Goal: Task Accomplishment & Management: Use online tool/utility

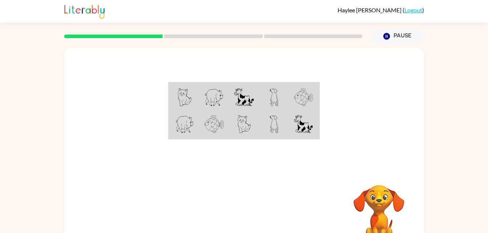
click at [271, 84] on td at bounding box center [274, 97] width 30 height 28
click at [259, 100] on td at bounding box center [274, 97] width 30 height 28
click at [259, 98] on td at bounding box center [274, 97] width 30 height 28
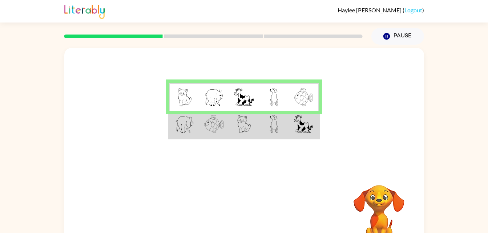
click at [216, 127] on img at bounding box center [214, 124] width 20 height 18
click at [381, 222] on video "Your browser must support playing .mp4 files to use Literably. Please try using…" at bounding box center [379, 210] width 73 height 73
click at [264, 129] on td at bounding box center [274, 125] width 30 height 28
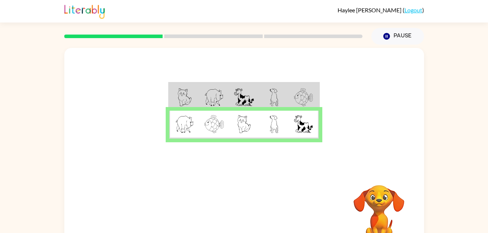
click at [262, 125] on td at bounding box center [274, 125] width 30 height 28
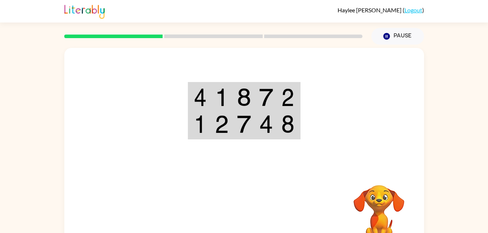
click at [222, 109] on td at bounding box center [222, 97] width 22 height 28
click at [265, 91] on img at bounding box center [266, 97] width 14 height 18
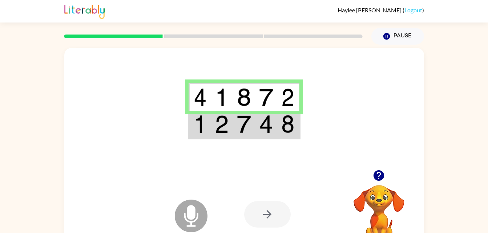
click at [202, 216] on icon at bounding box center [191, 216] width 33 height 33
click at [272, 126] on img at bounding box center [266, 124] width 14 height 18
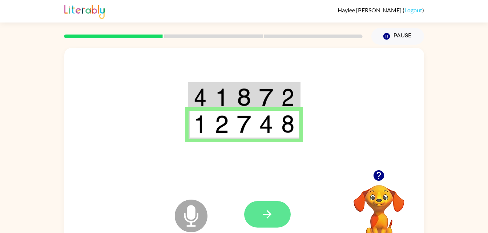
click at [274, 205] on button "button" at bounding box center [267, 214] width 47 height 27
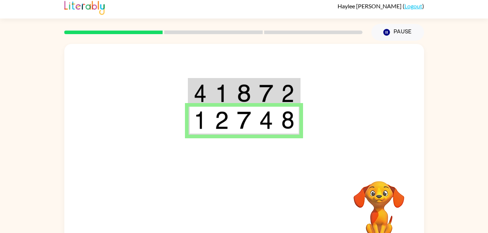
scroll to position [8, 0]
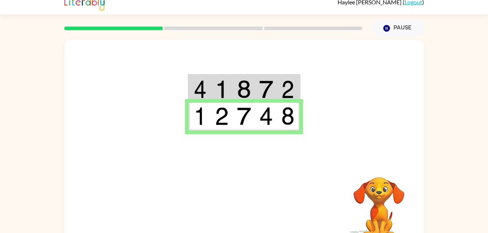
click at [262, 101] on td at bounding box center [266, 89] width 22 height 28
click at [267, 86] on img at bounding box center [266, 89] width 14 height 18
click at [261, 91] on img at bounding box center [266, 89] width 14 height 18
click at [263, 90] on img at bounding box center [266, 89] width 14 height 18
click at [268, 92] on img at bounding box center [266, 89] width 14 height 18
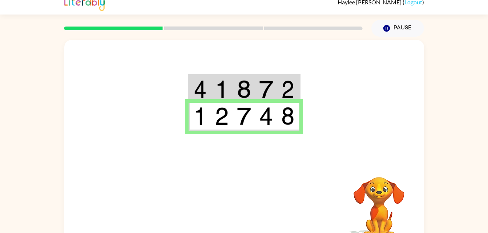
click at [273, 90] on img at bounding box center [266, 89] width 14 height 18
click at [281, 77] on td at bounding box center [288, 89] width 22 height 28
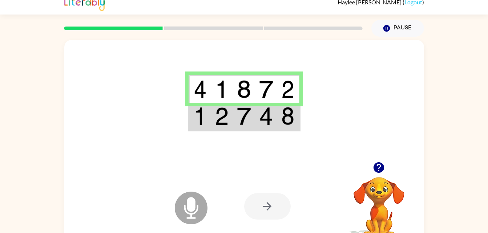
click at [210, 204] on icon "Microphone The Microphone is here when it is your turn to talk" at bounding box center [227, 217] width 109 height 55
click at [208, 207] on icon "Microphone The Microphone is here when it is your turn to talk" at bounding box center [227, 217] width 109 height 55
click at [200, 210] on icon at bounding box center [191, 208] width 33 height 33
click at [179, 200] on icon at bounding box center [191, 208] width 33 height 33
click at [213, 120] on td at bounding box center [222, 117] width 22 height 28
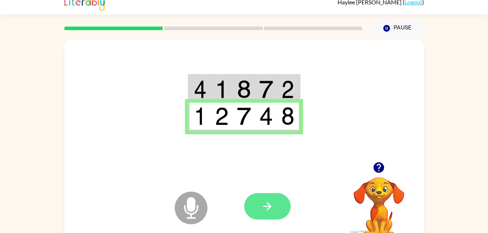
click at [271, 197] on button "button" at bounding box center [267, 206] width 47 height 27
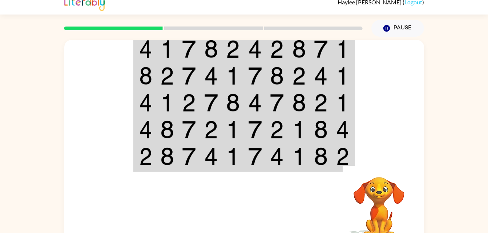
click at [181, 46] on td at bounding box center [189, 49] width 22 height 28
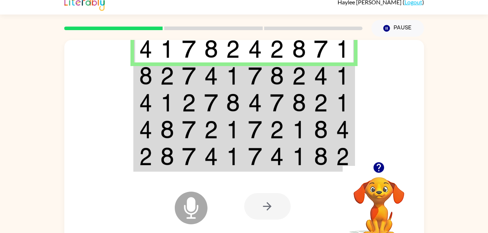
click at [135, 75] on td at bounding box center [145, 76] width 22 height 27
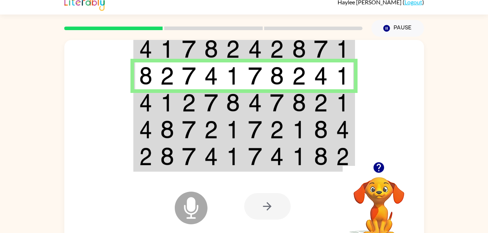
click at [200, 95] on td at bounding box center [211, 102] width 22 height 27
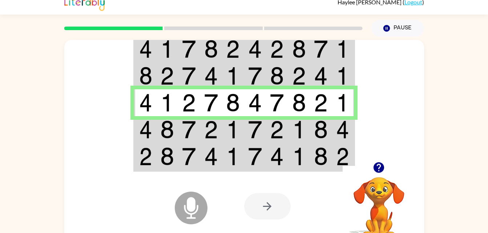
click at [184, 131] on img at bounding box center [189, 130] width 14 height 18
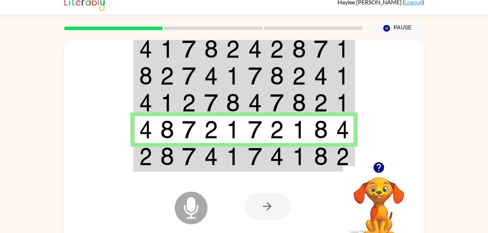
click at [191, 169] on icon at bounding box center [191, 192] width 18 height 55
click at [208, 160] on img at bounding box center [211, 157] width 14 height 18
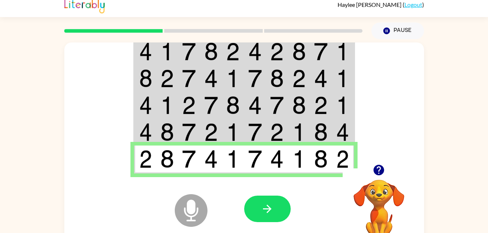
scroll to position [5, 0]
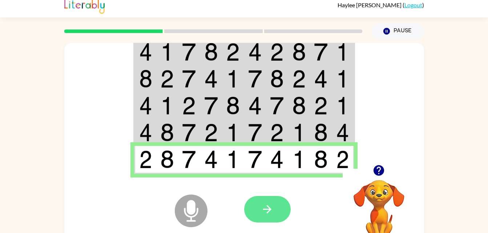
click at [264, 211] on icon "button" at bounding box center [267, 209] width 13 height 13
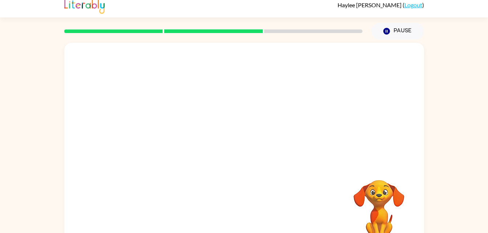
scroll to position [22, 0]
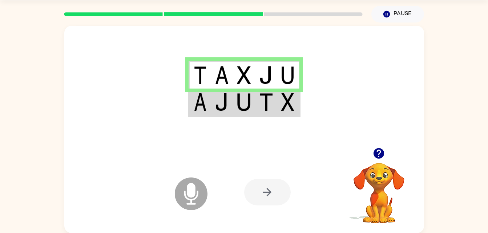
click at [259, 110] on td at bounding box center [266, 103] width 22 height 28
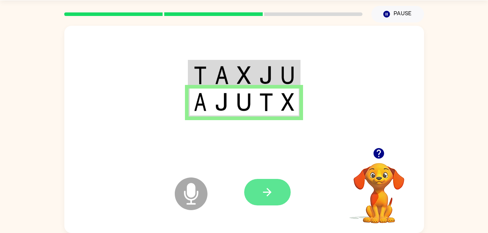
click at [267, 201] on button "button" at bounding box center [267, 192] width 47 height 27
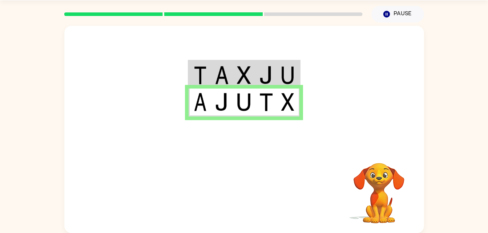
click at [199, 225] on div "Your browser must support playing .mp4 files to use Literably. Please try using…" at bounding box center [244, 193] width 360 height 82
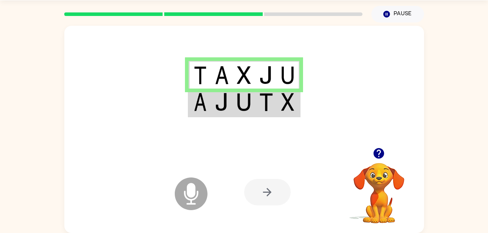
click at [267, 103] on img at bounding box center [266, 102] width 14 height 18
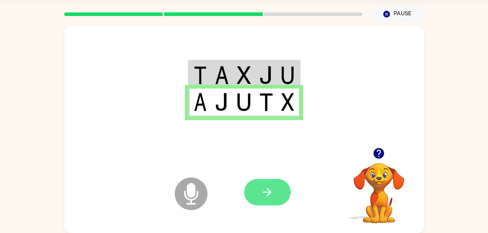
click at [280, 199] on button "button" at bounding box center [267, 192] width 47 height 27
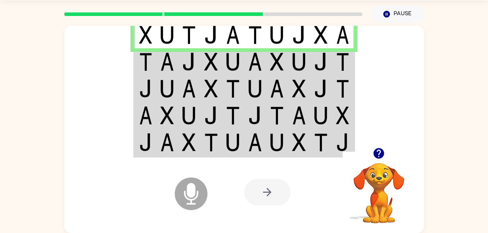
click at [213, 144] on img at bounding box center [211, 142] width 14 height 18
click at [225, 143] on td at bounding box center [233, 143] width 22 height 28
click at [230, 144] on img at bounding box center [233, 142] width 14 height 18
click at [186, 68] on img at bounding box center [189, 62] width 14 height 18
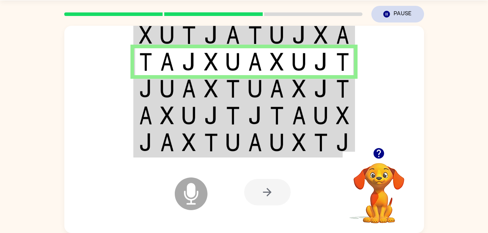
click at [396, 12] on button "Pause Pause" at bounding box center [398, 14] width 53 height 17
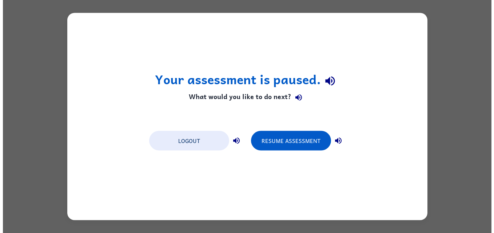
scroll to position [0, 0]
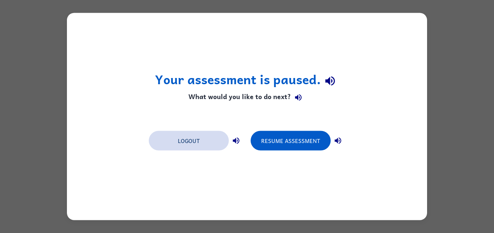
click at [175, 145] on button "Logout" at bounding box center [189, 141] width 80 height 20
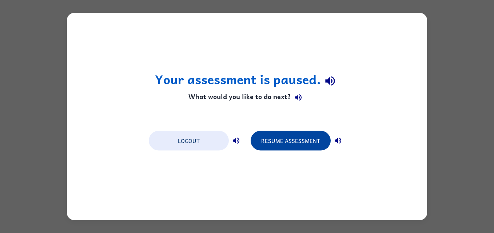
click at [295, 141] on button "Resume Assessment" at bounding box center [291, 141] width 80 height 20
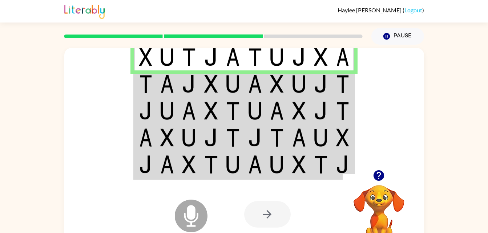
scroll to position [22, 0]
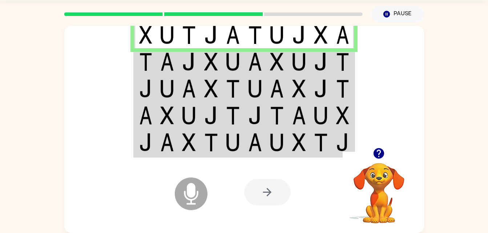
click at [203, 199] on icon at bounding box center [191, 194] width 33 height 33
click at [202, 190] on icon at bounding box center [191, 194] width 33 height 33
click at [200, 194] on icon at bounding box center [191, 194] width 33 height 33
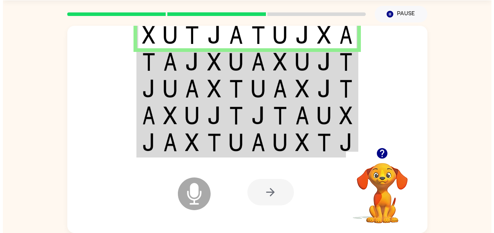
scroll to position [0, 0]
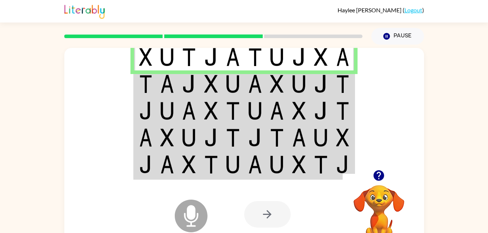
click at [189, 84] on img at bounding box center [189, 84] width 14 height 18
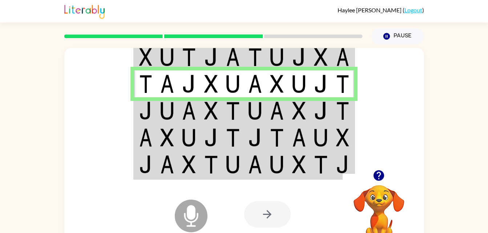
click at [190, 214] on icon "Microphone The Microphone is here when it is your turn to talk" at bounding box center [227, 225] width 109 height 55
click at [273, 228] on div at bounding box center [267, 214] width 47 height 27
click at [393, 35] on button "Pause Pause" at bounding box center [398, 36] width 53 height 17
